Goal: Transaction & Acquisition: Purchase product/service

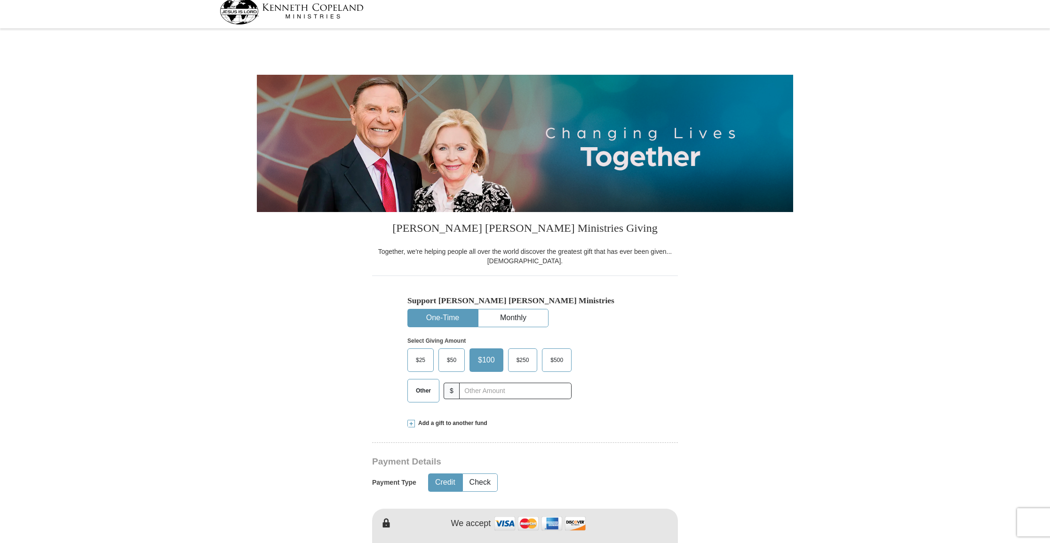
select select "[GEOGRAPHIC_DATA]"
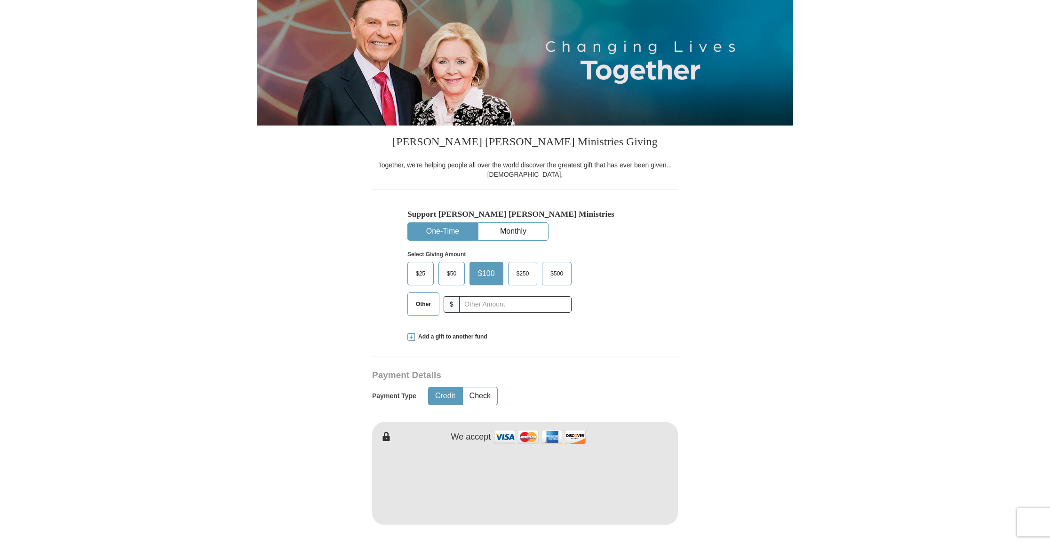
scroll to position [95, 0]
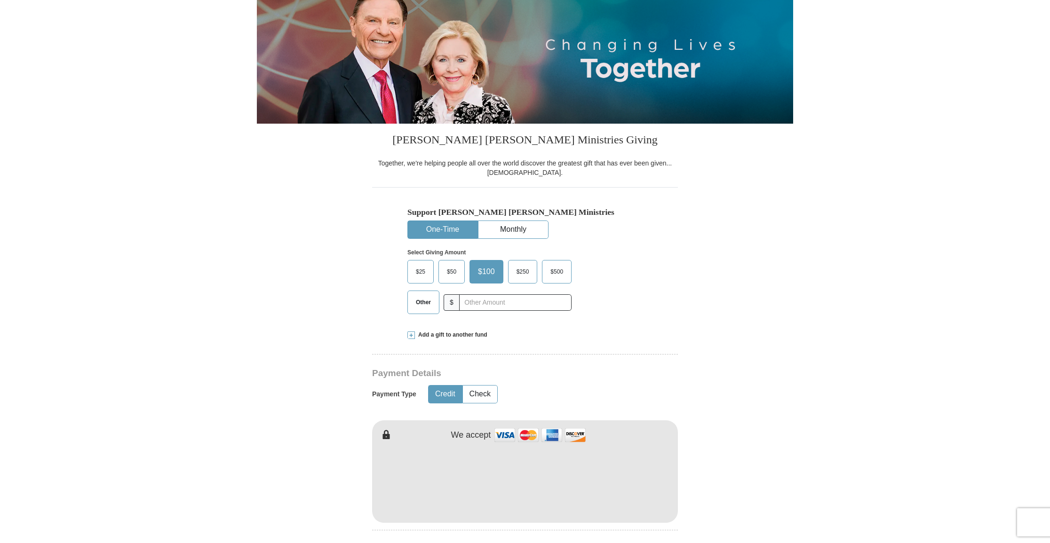
click at [454, 226] on button "One-Time" at bounding box center [443, 229] width 70 height 17
click at [430, 299] on span "Other" at bounding box center [423, 302] width 24 height 14
click at [0, 0] on input "Other" at bounding box center [0, 0] width 0 height 0
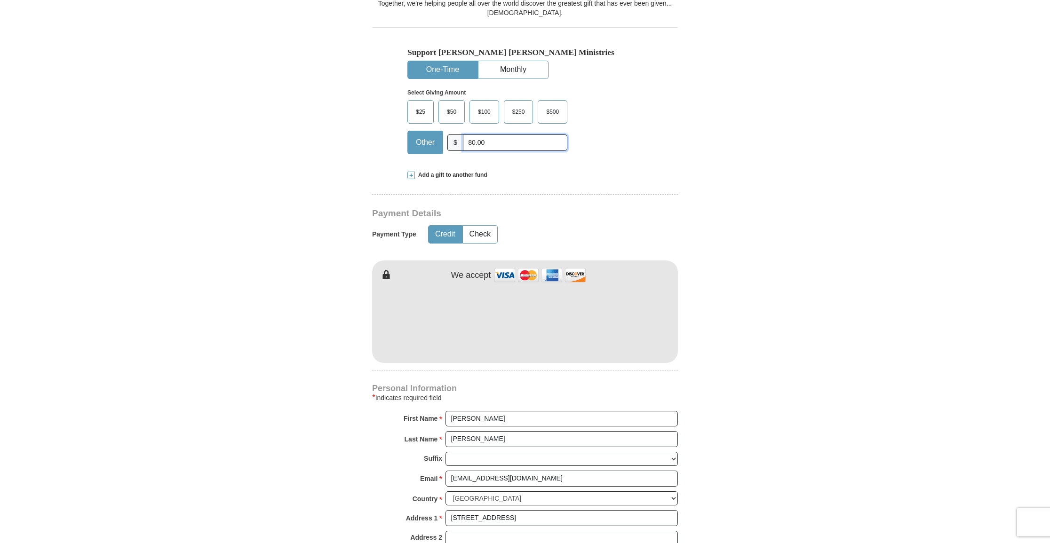
scroll to position [256, 0]
type input "80.00"
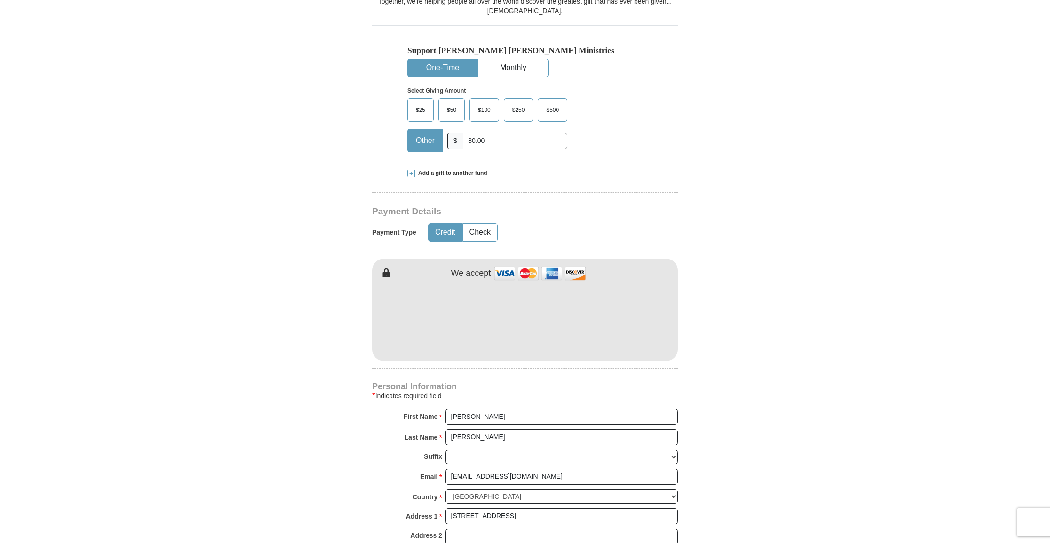
click at [412, 172] on span at bounding box center [411, 174] width 8 height 8
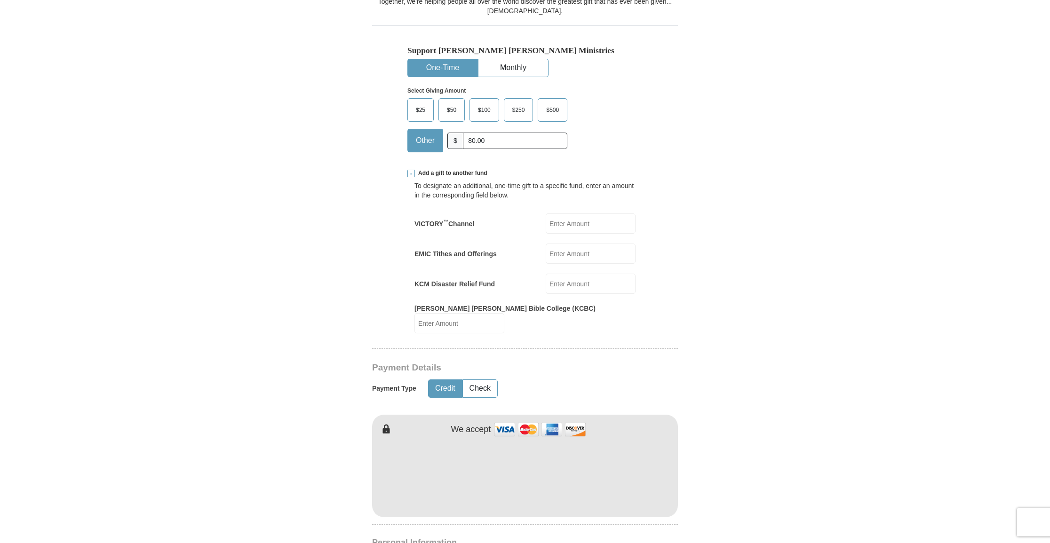
click at [411, 173] on span at bounding box center [411, 174] width 8 height 8
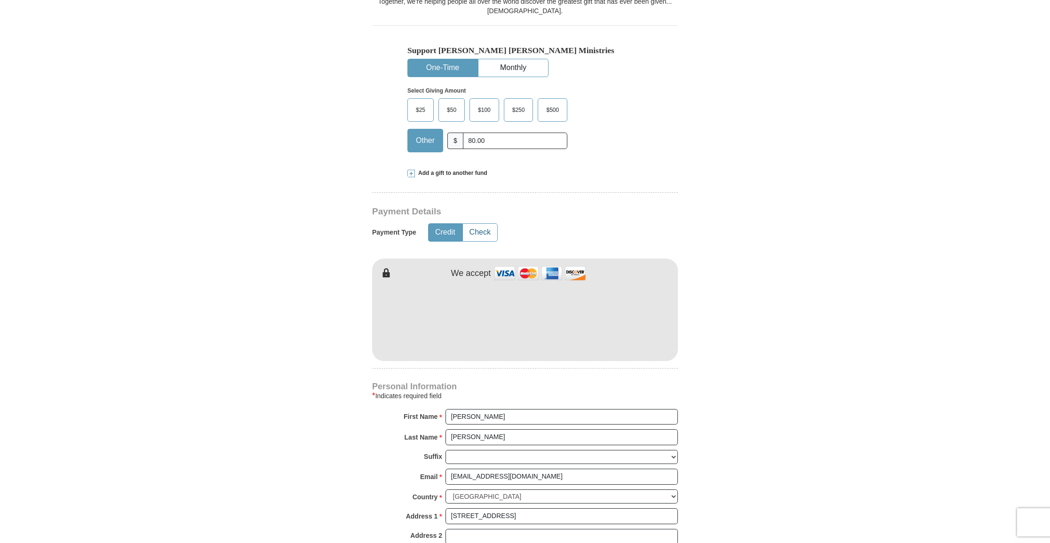
click at [474, 229] on button "Check" at bounding box center [480, 232] width 34 height 17
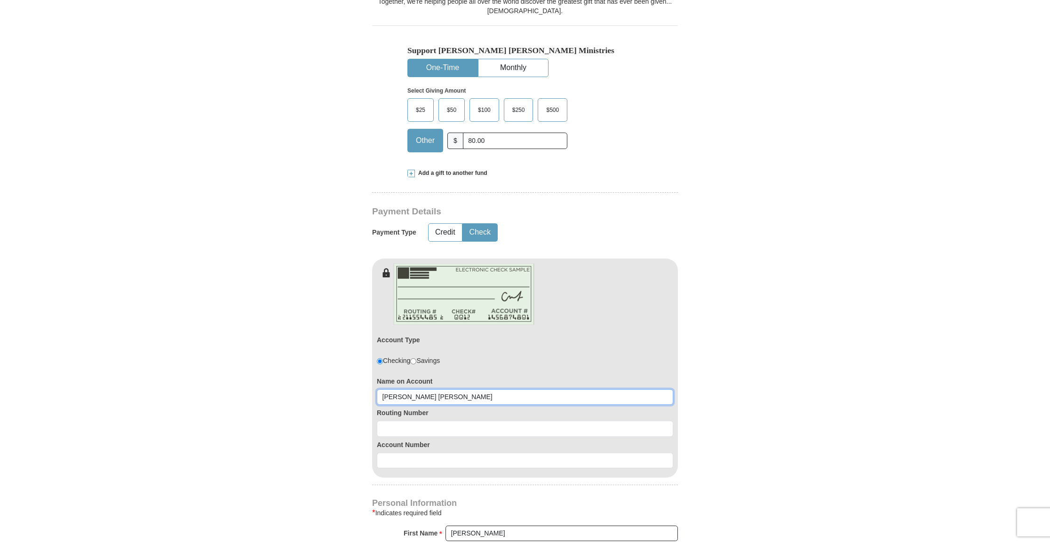
scroll to position [257, 0]
type input "[PERSON_NAME] [PERSON_NAME]"
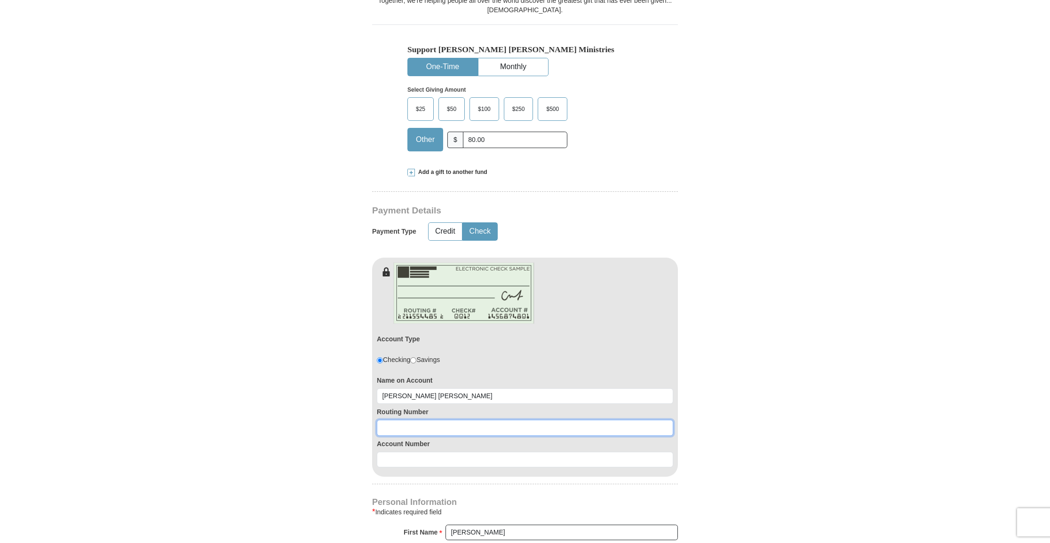
click at [382, 427] on input at bounding box center [525, 428] width 296 height 16
type input "071921891"
click at [393, 463] on input at bounding box center [525, 460] width 296 height 16
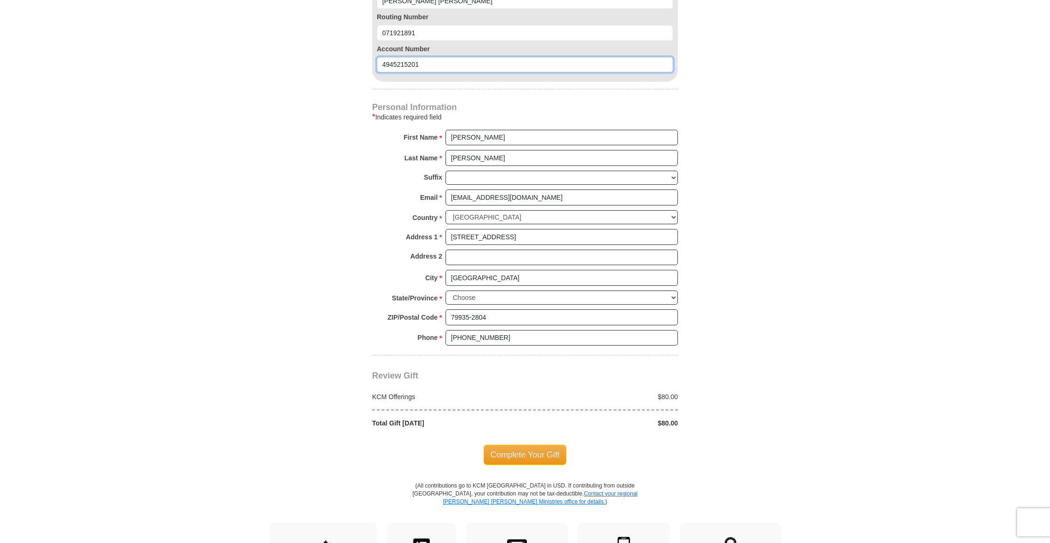
scroll to position [650, 0]
type input "4945215201"
click at [525, 447] on span "Complete Your Gift" at bounding box center [525, 457] width 83 height 20
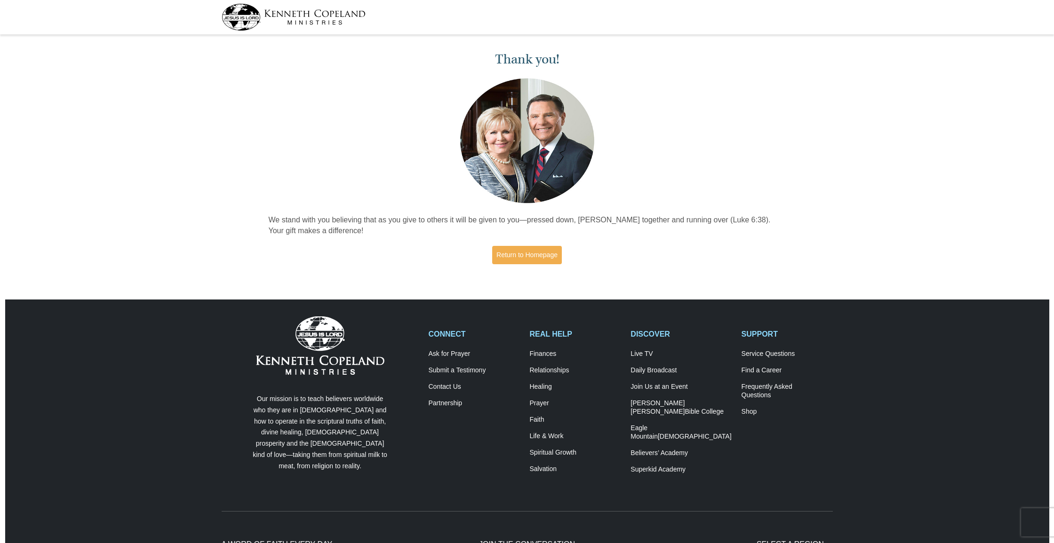
click at [316, 14] on img at bounding box center [294, 17] width 144 height 27
